Goal: Find specific page/section: Find specific page/section

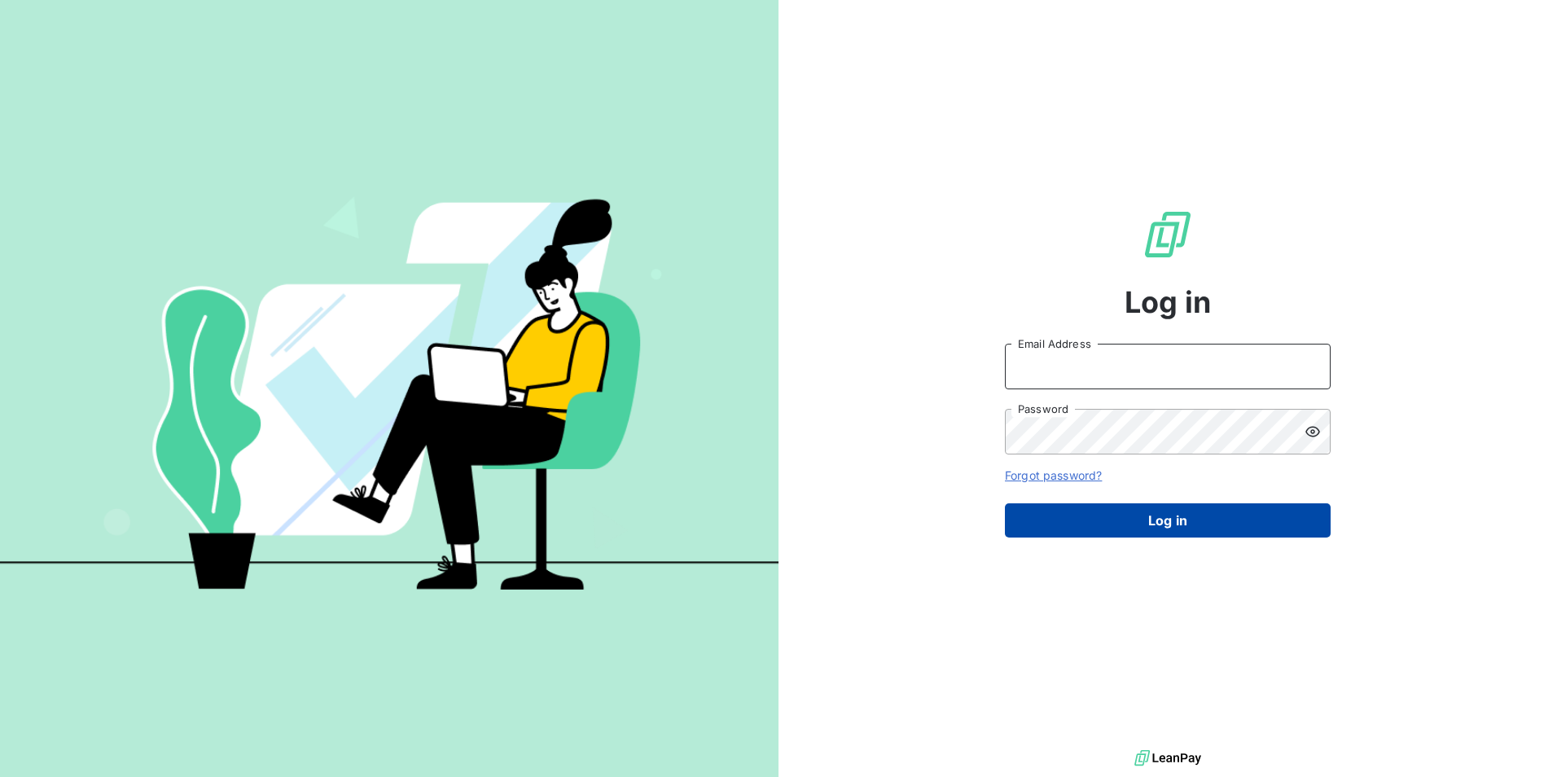
type input "[EMAIL_ADDRESS][DOMAIN_NAME]"
click at [1157, 521] on button "Log in" at bounding box center [1168, 520] width 326 height 34
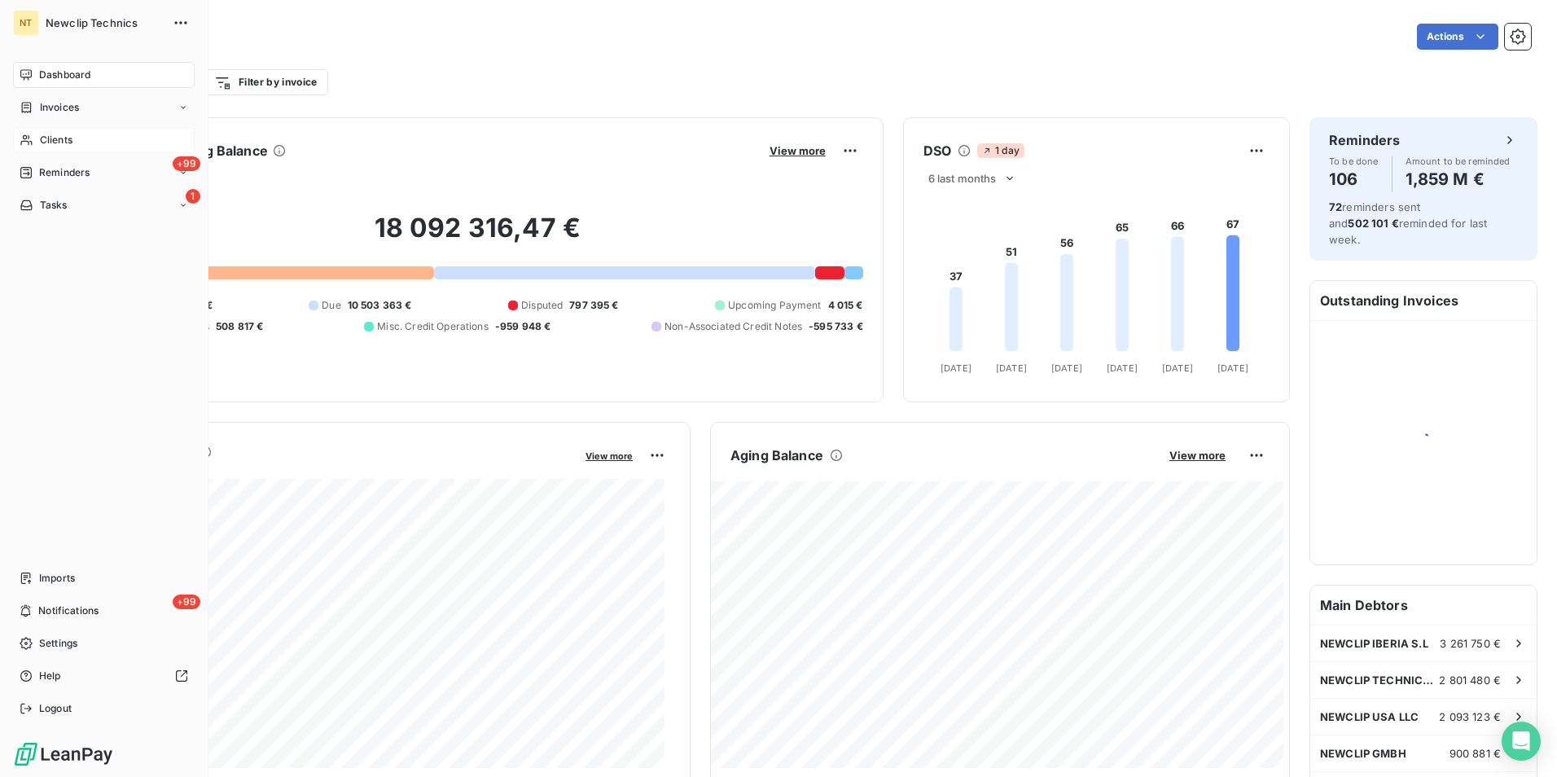
click at [64, 136] on span "Clients" at bounding box center [56, 140] width 33 height 15
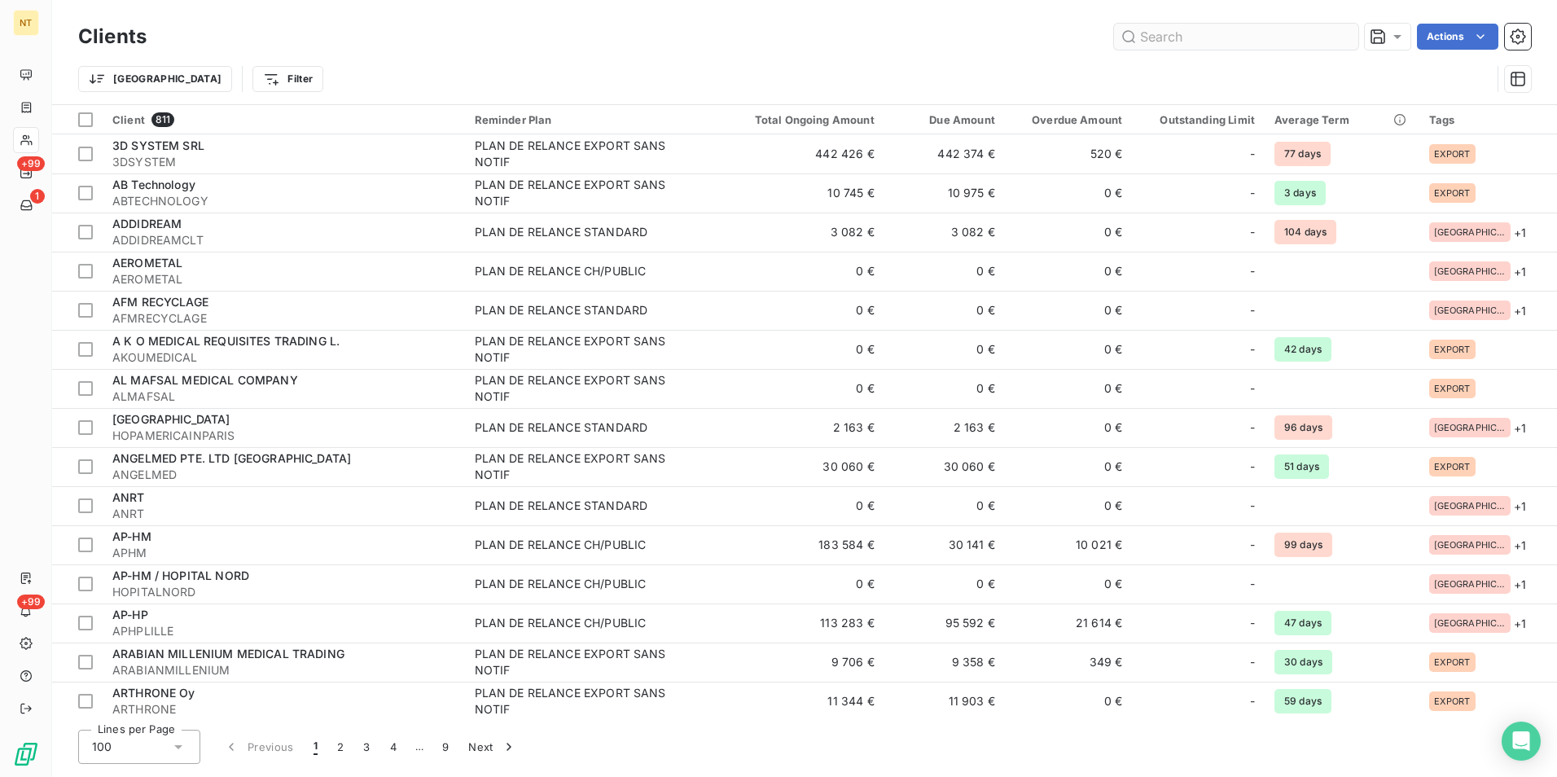
click at [1139, 42] on input "text" at bounding box center [1236, 37] width 244 height 26
click at [1158, 41] on input "text" at bounding box center [1236, 37] width 244 height 26
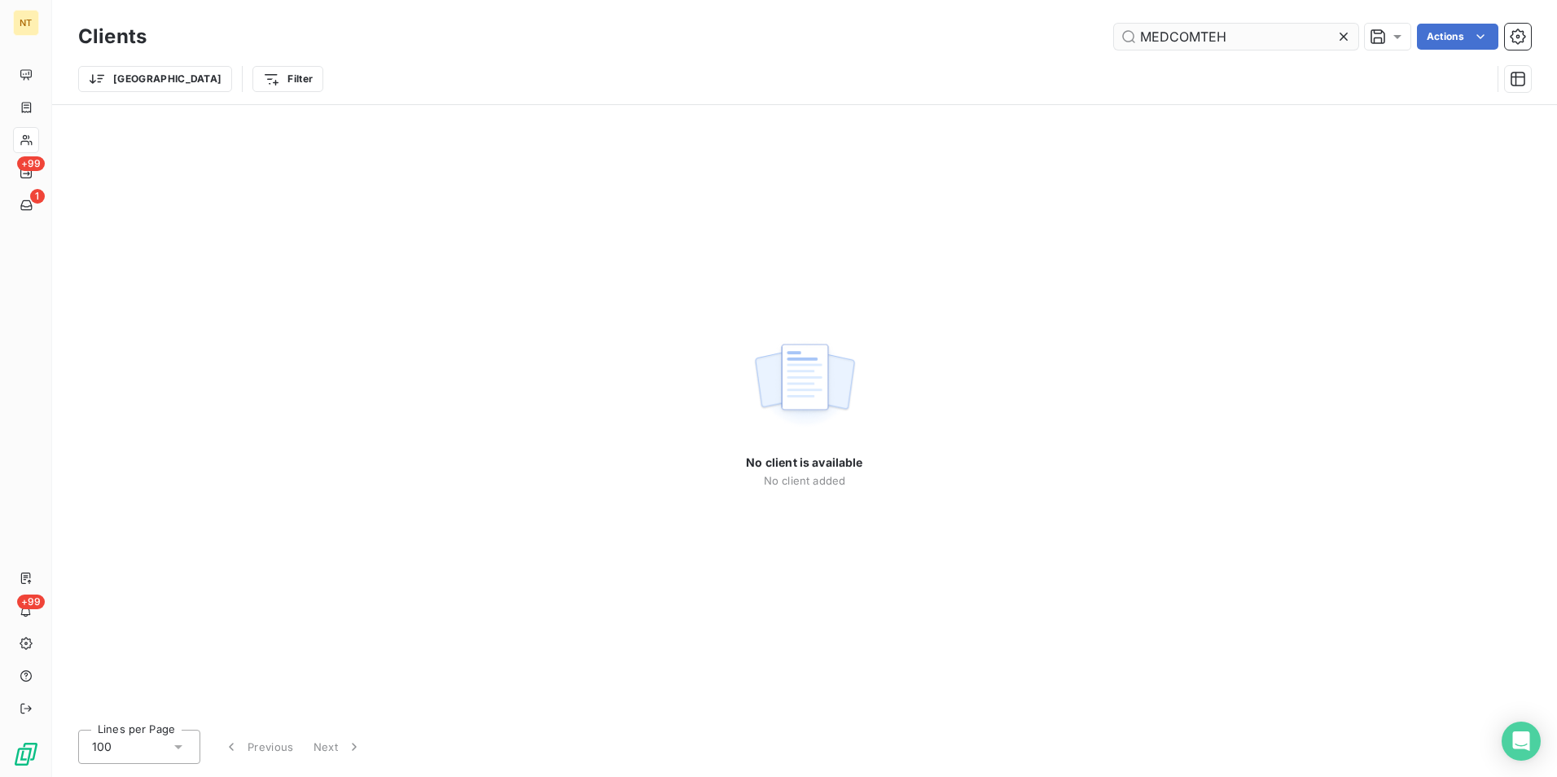
drag, startPoint x: 1211, startPoint y: 42, endPoint x: 1218, endPoint y: 49, distance: 10.4
click at [1212, 44] on input "MEDCOMTEH" at bounding box center [1236, 37] width 244 height 26
click at [1217, 40] on input "MEDCOMTEH" at bounding box center [1236, 37] width 244 height 26
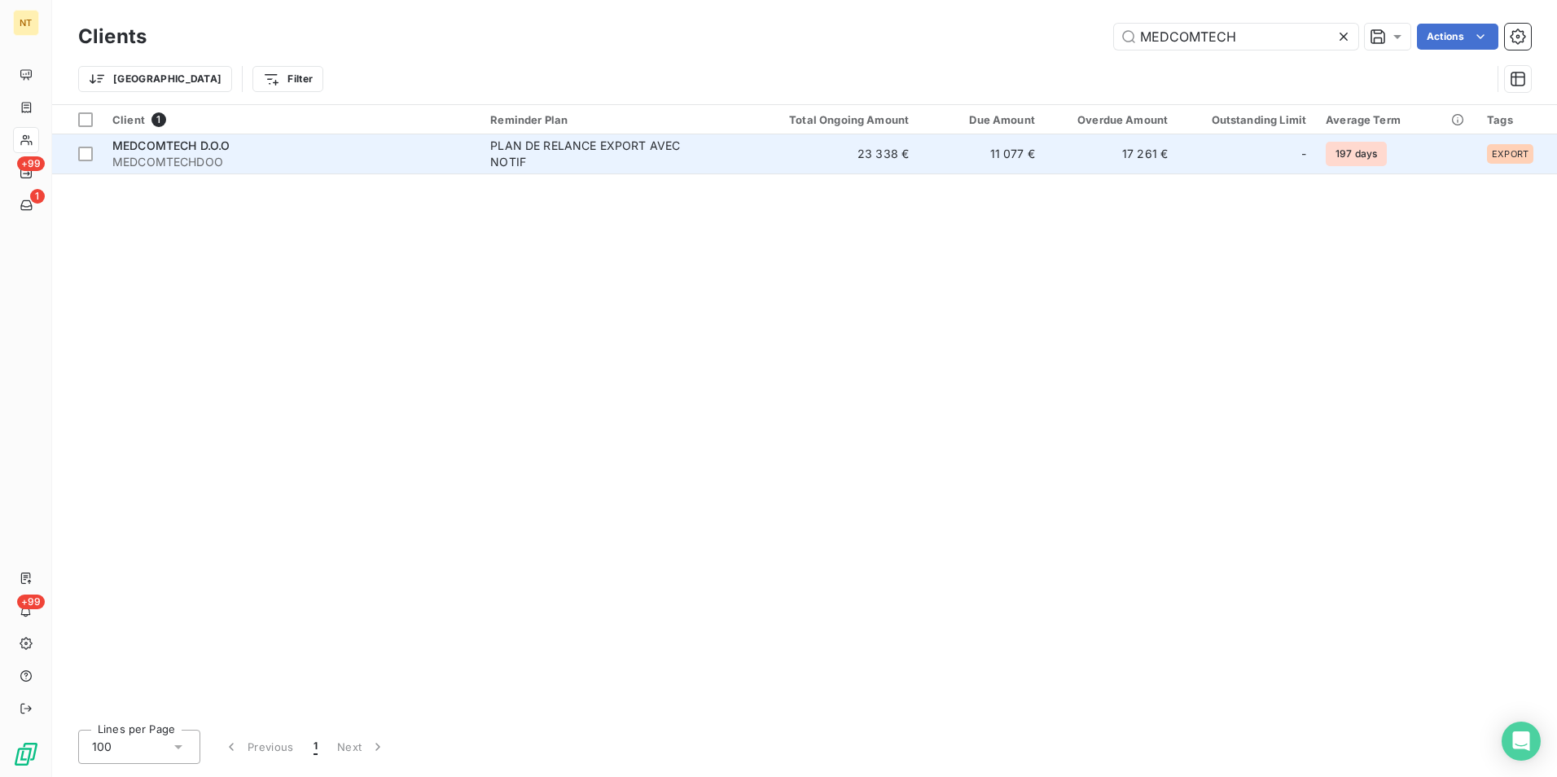
type input "MEDCOMTECH"
click at [787, 155] on td "23 338 €" at bounding box center [834, 153] width 169 height 39
